Goal: Find specific page/section: Find specific page/section

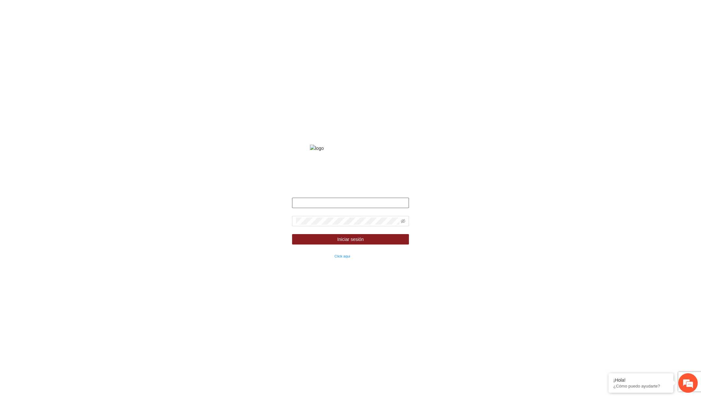
click at [309, 208] on input "text" at bounding box center [350, 202] width 117 height 10
type input "**********"
click at [402, 223] on icon "eye-invisible" at bounding box center [403, 221] width 5 height 5
click at [292, 234] on button "Iniciar sesión" at bounding box center [350, 239] width 117 height 10
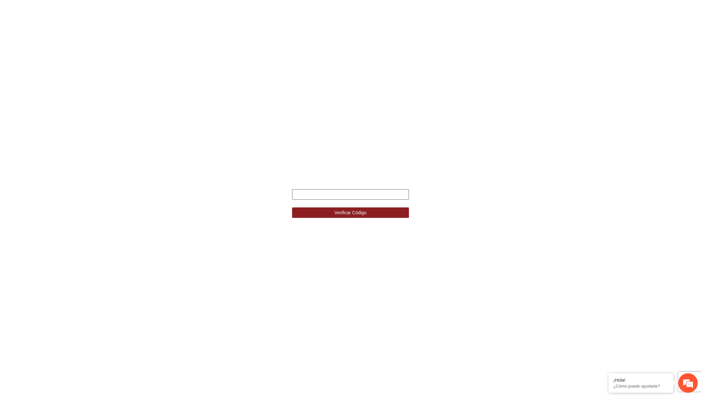
click at [360, 197] on input "text" at bounding box center [350, 194] width 117 height 10
type input "******"
click at [292, 207] on button "Verificar Código" at bounding box center [350, 212] width 117 height 10
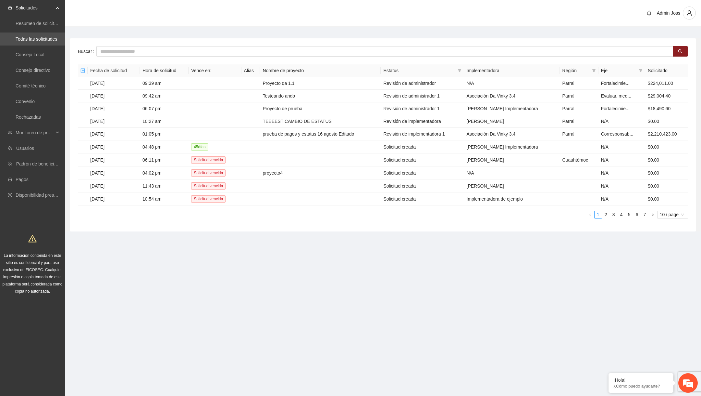
click at [49, 126] on ul "Solicitudes Resumen de solicitudes por aprobar Todas las solicitudes Consejo Lo…" at bounding box center [32, 101] width 65 height 203
click at [44, 130] on span "Monitoreo de proyectos" at bounding box center [35, 132] width 38 height 13
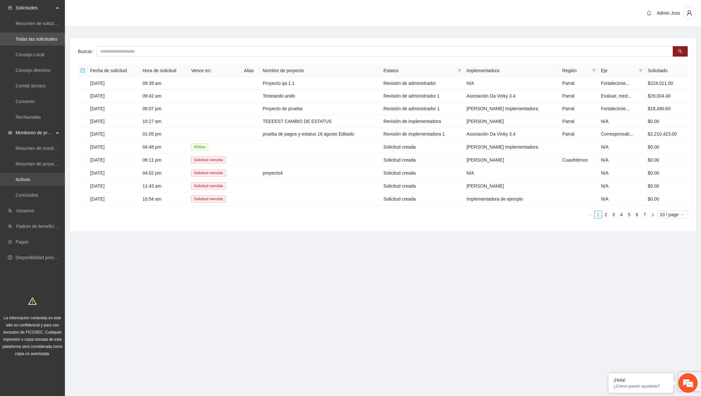
click at [29, 181] on link "Activos" at bounding box center [23, 179] width 15 height 5
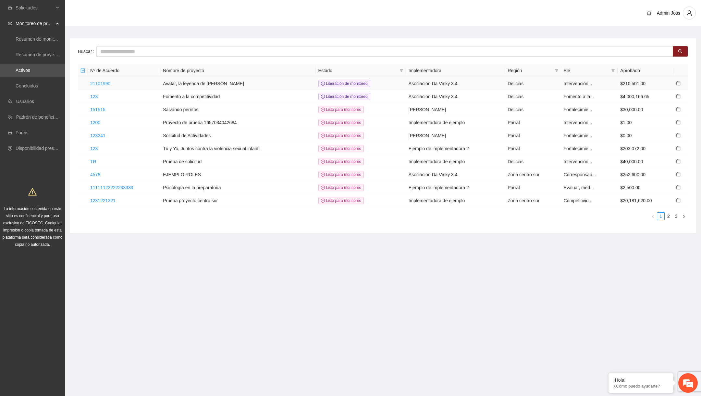
click at [92, 83] on link "21101990" at bounding box center [100, 83] width 20 height 5
